Goal: Go to known website: Go to known website

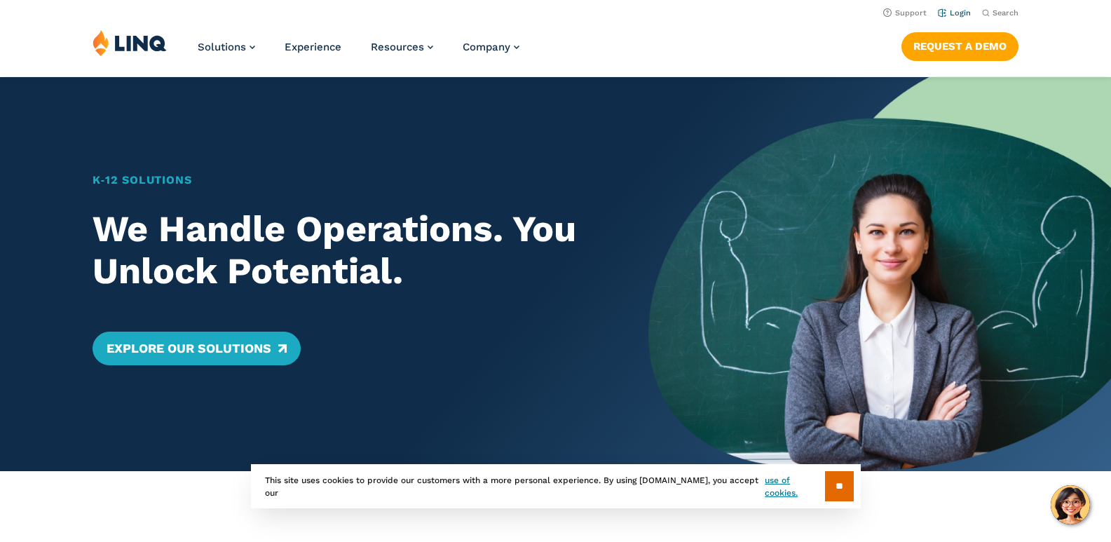
click at [966, 15] on link "Login" at bounding box center [954, 12] width 33 height 9
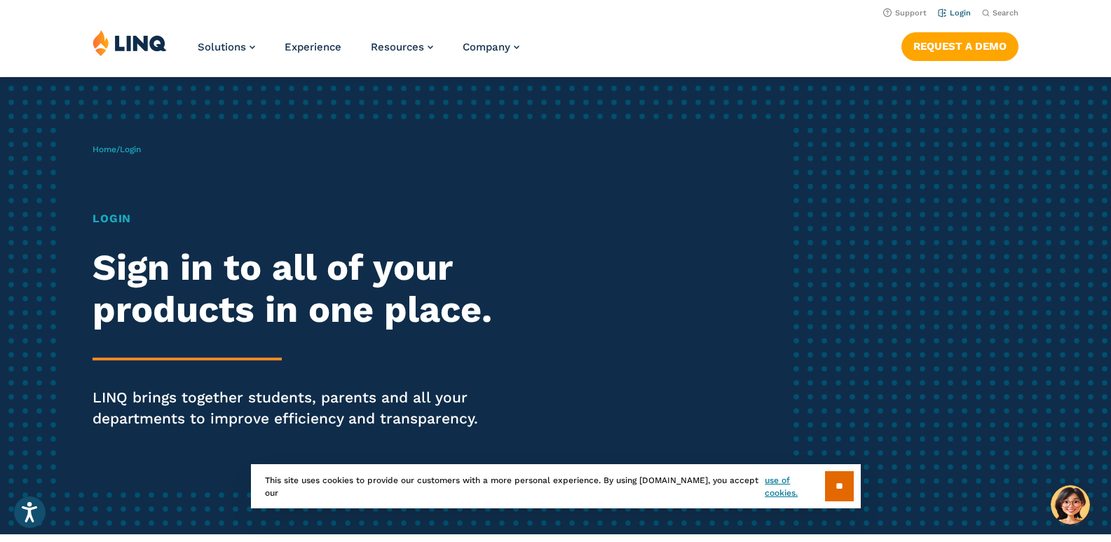
click at [957, 11] on link "Login" at bounding box center [954, 12] width 33 height 9
click at [102, 221] on h1 "Login" at bounding box center [307, 218] width 428 height 17
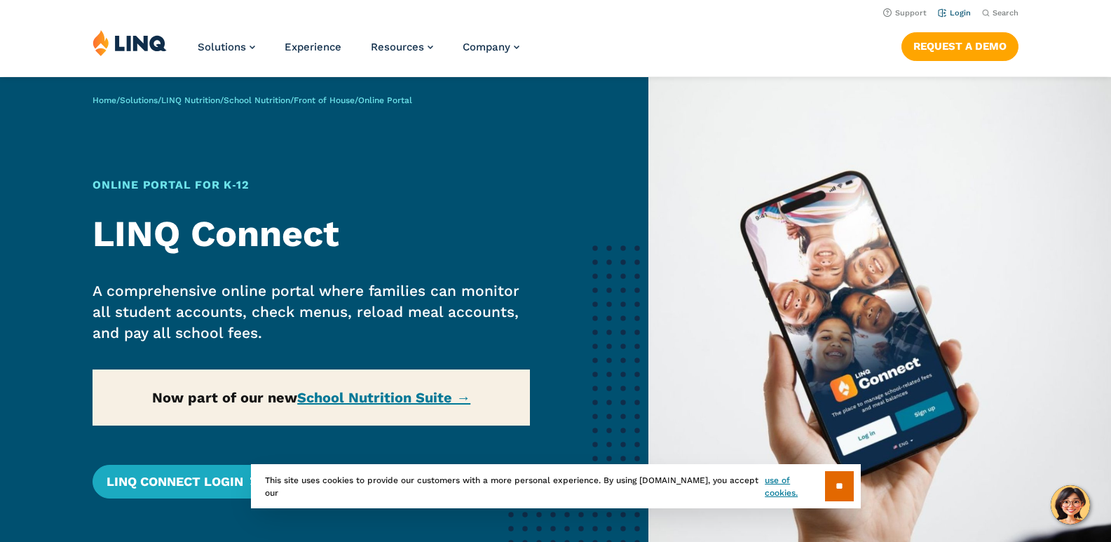
click at [964, 13] on link "Login" at bounding box center [954, 12] width 33 height 9
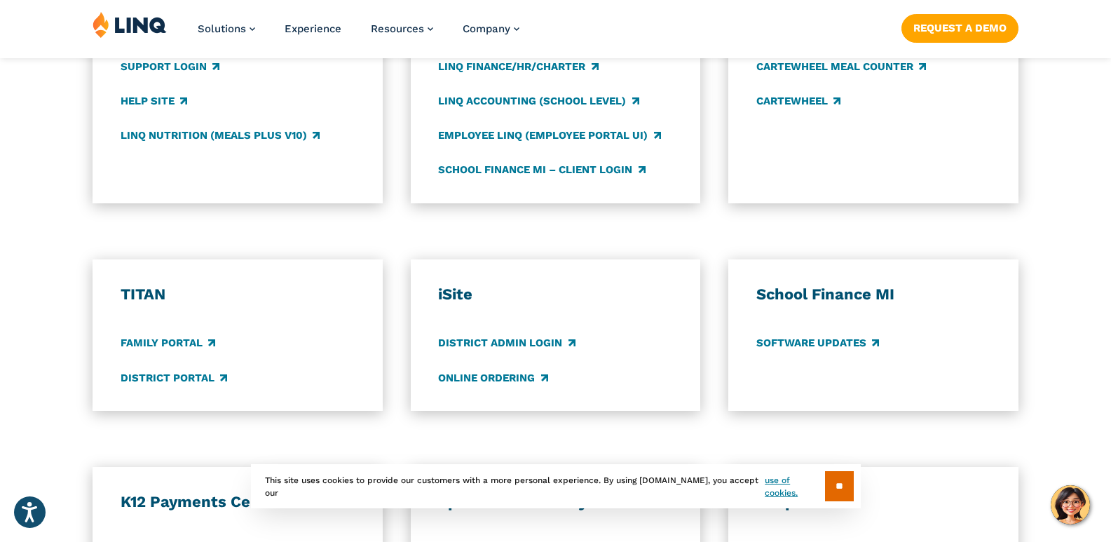
scroll to position [981, 0]
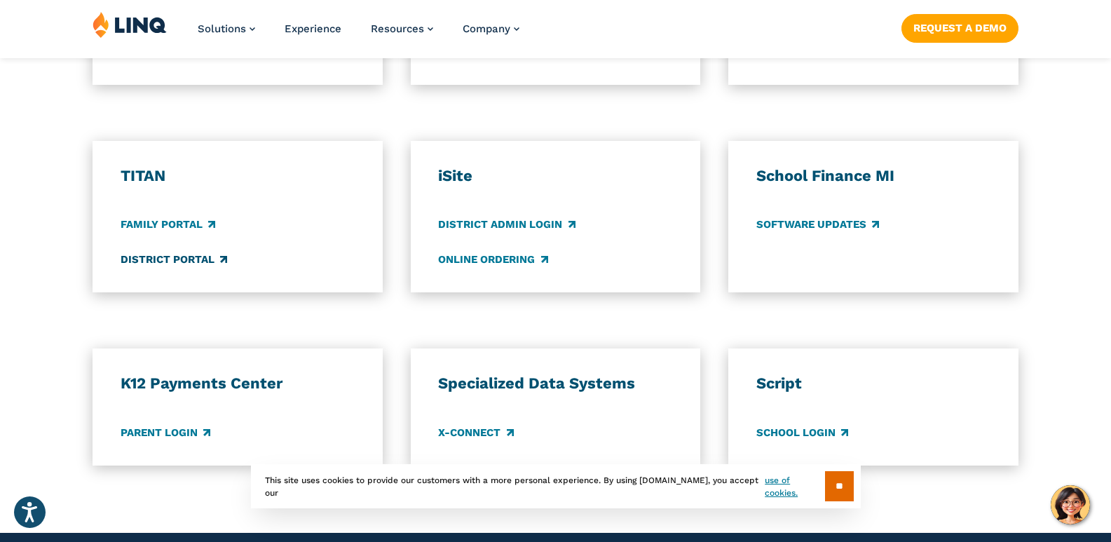
click at [184, 260] on link "District Portal" at bounding box center [174, 259] width 107 height 15
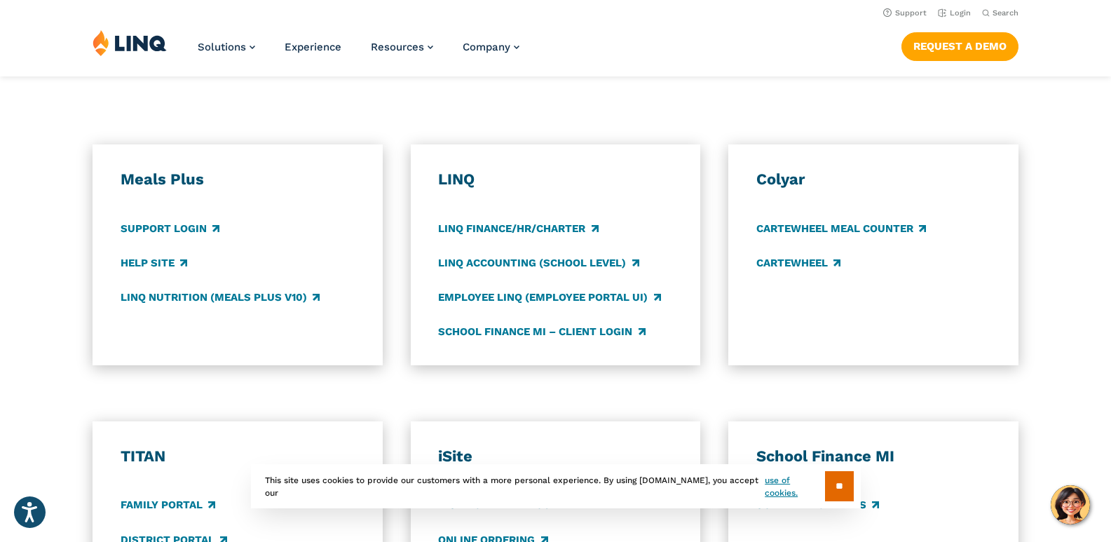
scroll to position [491, 0]
